Goal: Check status: Check status

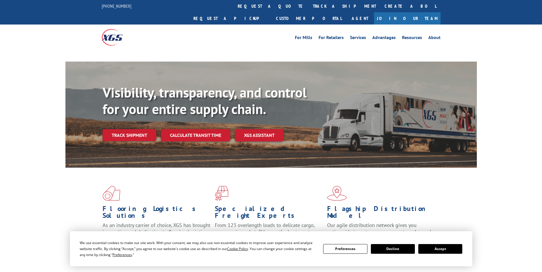
click at [137, 152] on div "Visibility, transparency, and control for your entire supply chain. Track shipm…" at bounding box center [290, 125] width 374 height 80
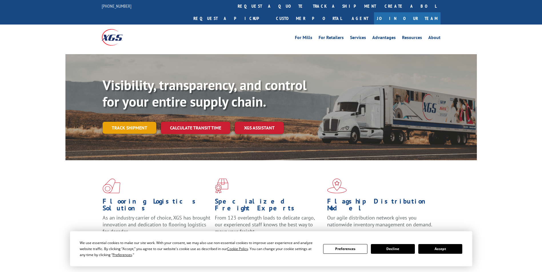
click at [133, 122] on link "Track shipment" at bounding box center [130, 128] width 54 height 12
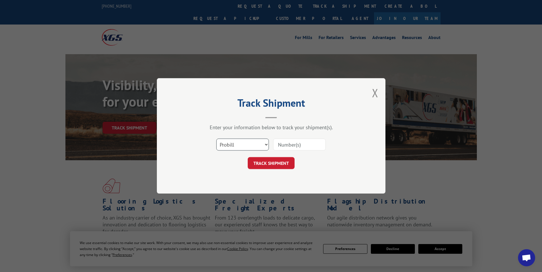
click at [248, 145] on select "Select category... Probill BOL PO" at bounding box center [242, 145] width 53 height 12
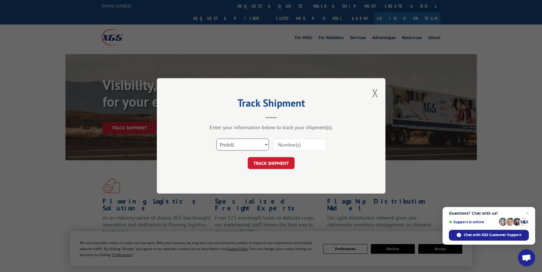
select select "bol"
click at [216, 139] on select "Select category... Probill BOL PO" at bounding box center [242, 145] width 53 height 12
click at [290, 142] on input at bounding box center [299, 145] width 53 height 12
click at [291, 146] on input at bounding box center [299, 145] width 53 height 12
type input "5235649"
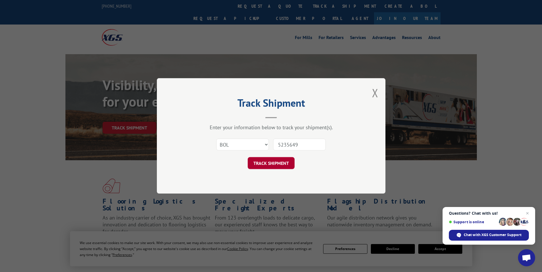
click at [255, 163] on button "TRACK SHIPMENT" at bounding box center [271, 164] width 47 height 12
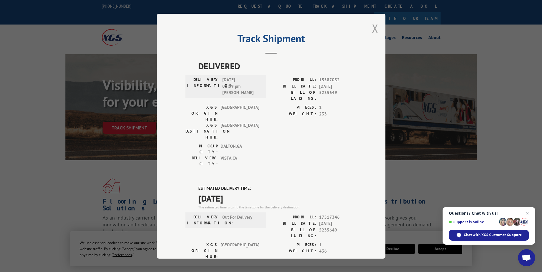
click at [372, 27] on button "Close modal" at bounding box center [375, 28] width 6 height 15
